Goal: Transaction & Acquisition: Purchase product/service

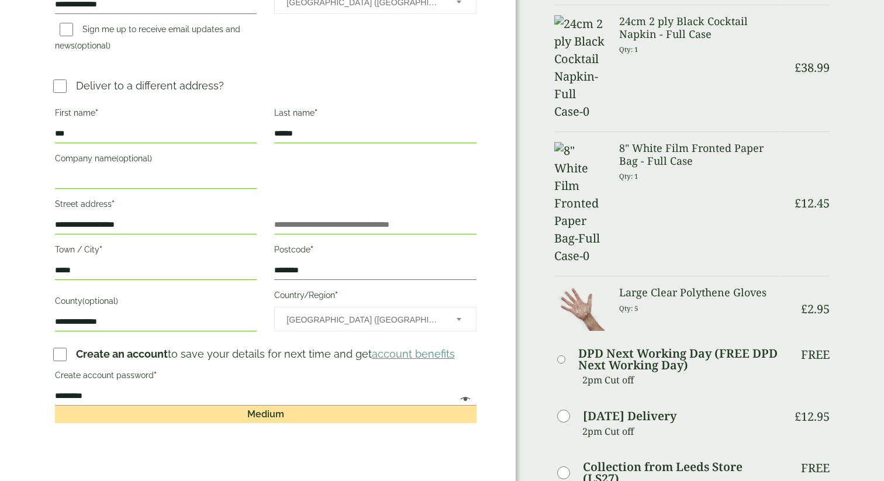
scroll to position [492, 0]
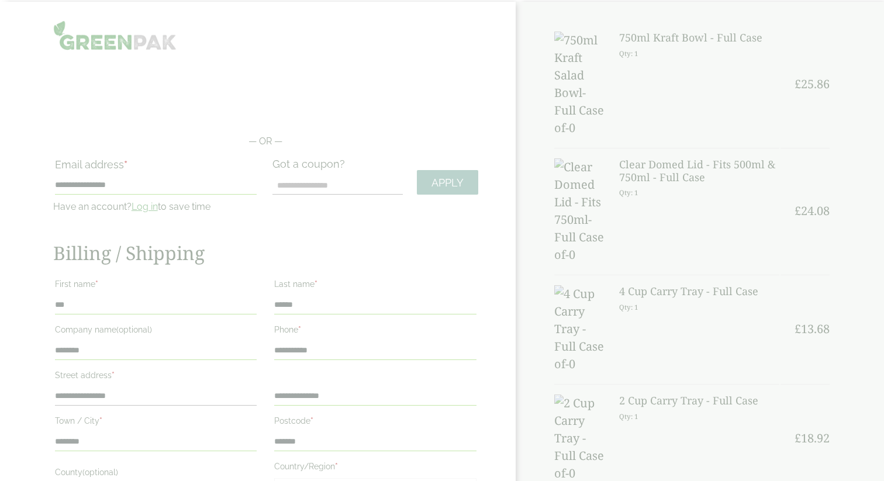
scroll to position [0, 0]
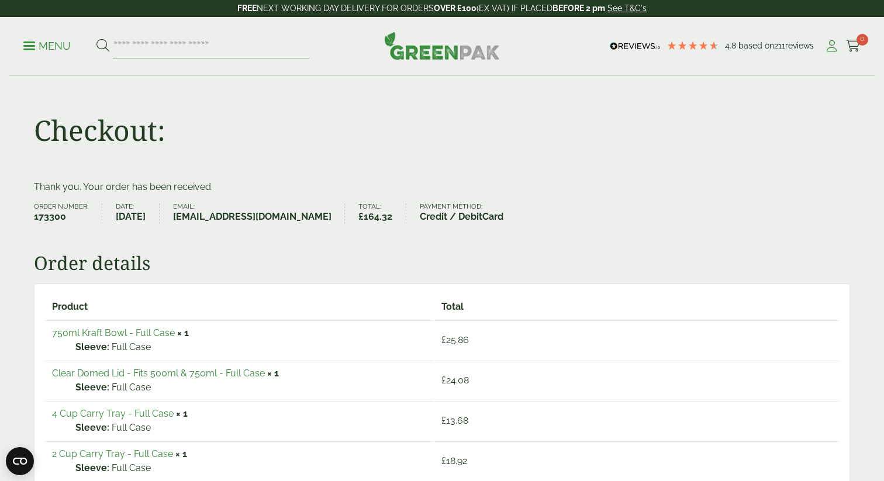
click at [827, 47] on icon at bounding box center [831, 46] width 15 height 12
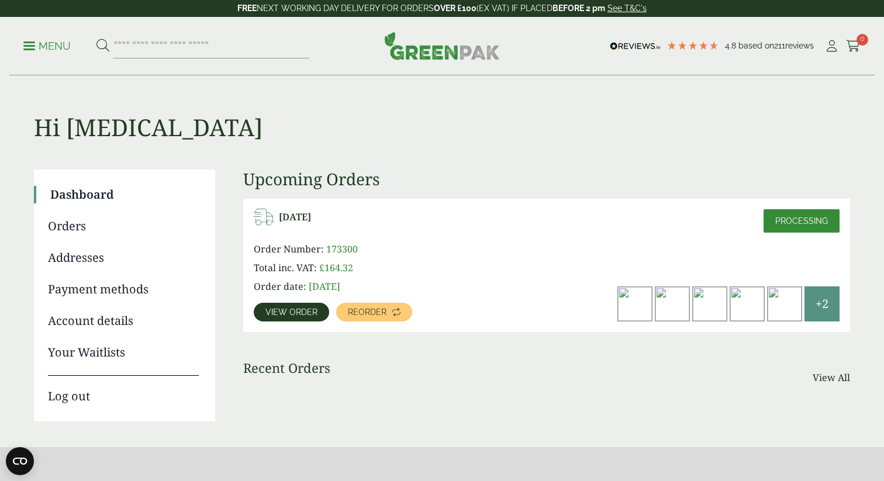
click at [51, 232] on link "Orders" at bounding box center [123, 226] width 151 height 18
